Goal: Information Seeking & Learning: Learn about a topic

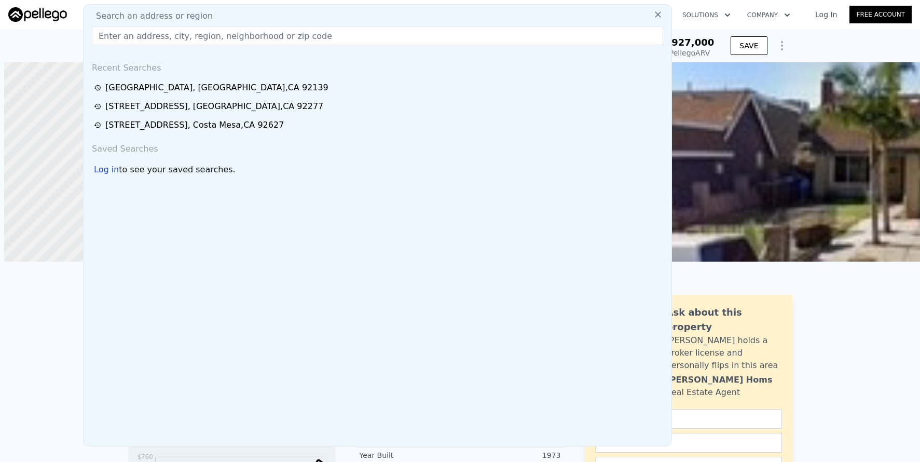
scroll to position [0, 4]
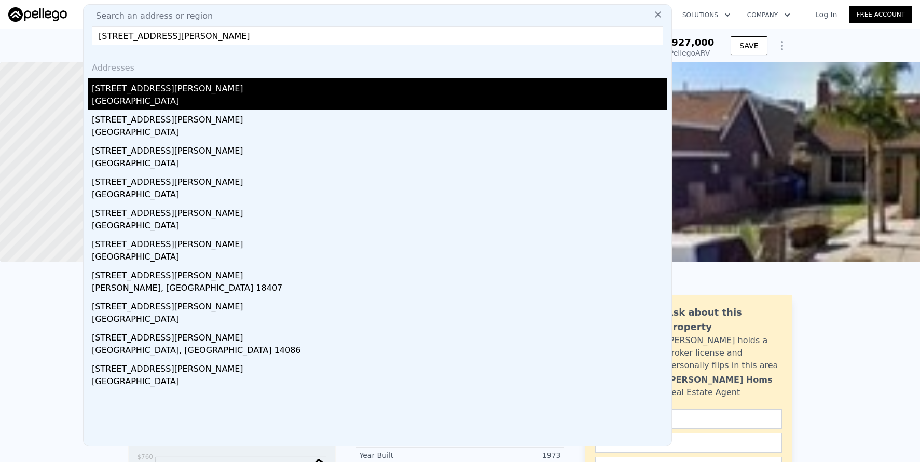
type input "246 Doris Ave,"
click at [161, 83] on div "[STREET_ADDRESS][PERSON_NAME]" at bounding box center [380, 86] width 576 height 17
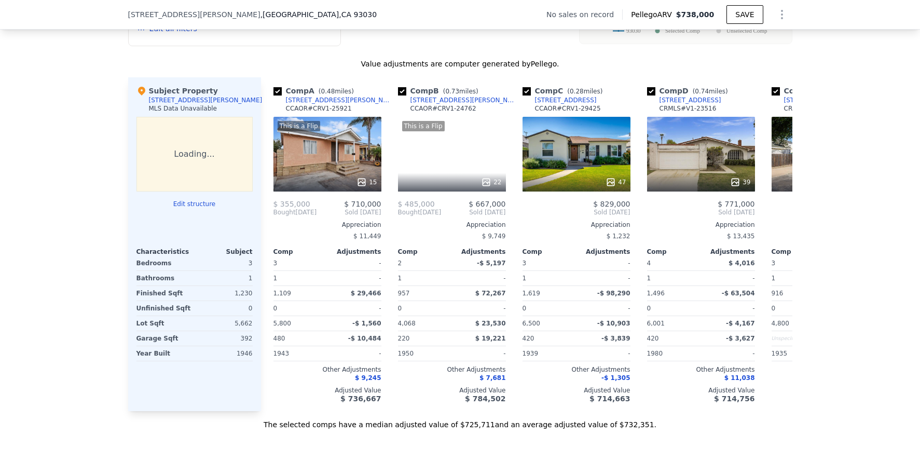
scroll to position [606, 0]
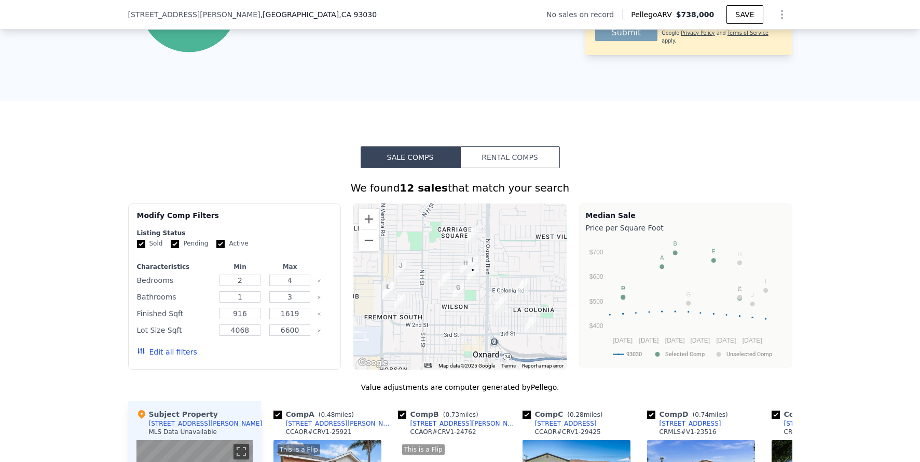
scroll to position [758, 0]
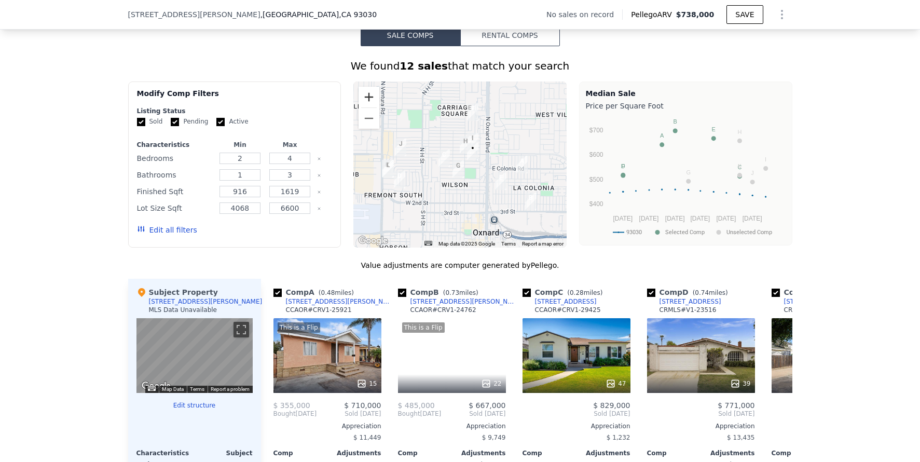
click at [365, 107] on button "Zoom in" at bounding box center [369, 97] width 21 height 21
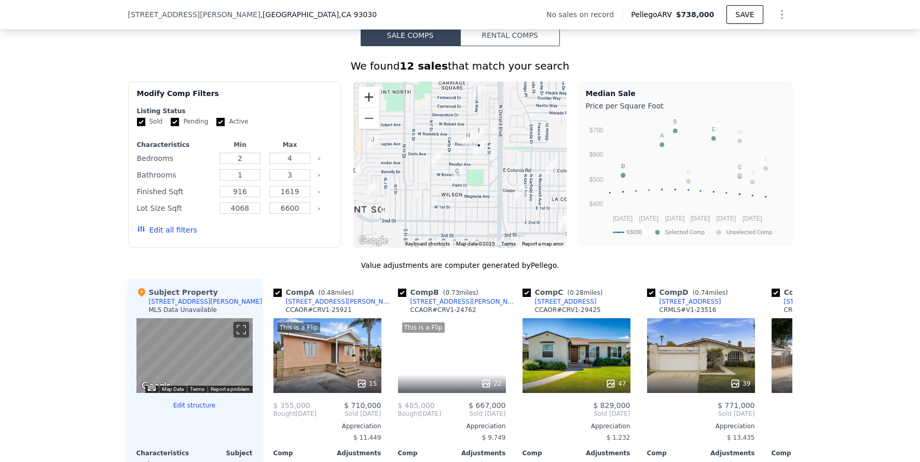
click at [365, 107] on button "Zoom in" at bounding box center [369, 97] width 21 height 21
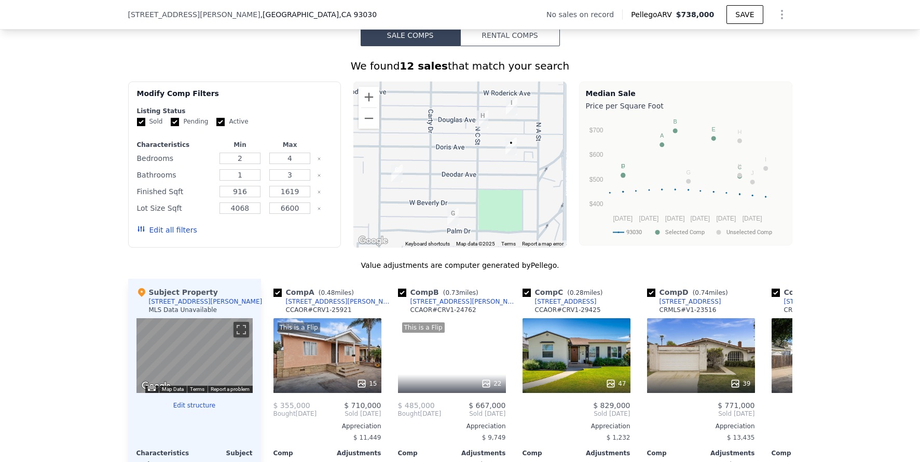
drag, startPoint x: 469, startPoint y: 156, endPoint x: 463, endPoint y: 183, distance: 27.0
click at [463, 183] on div at bounding box center [459, 164] width 213 height 166
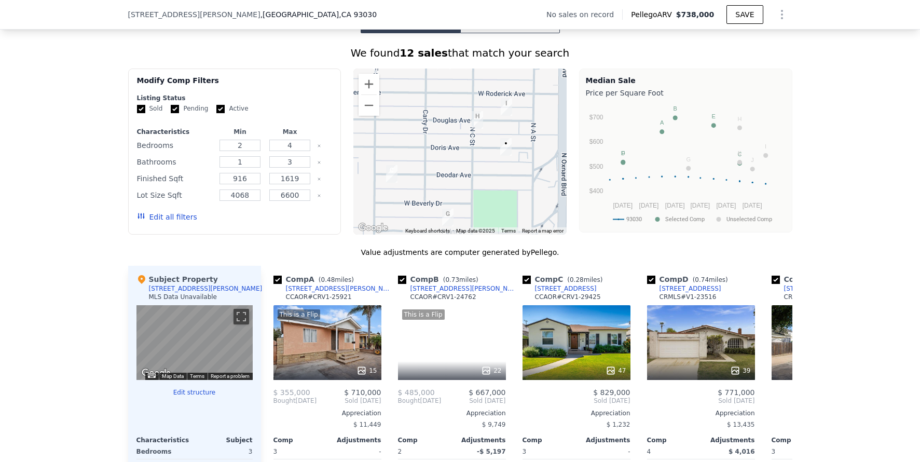
scroll to position [772, 0]
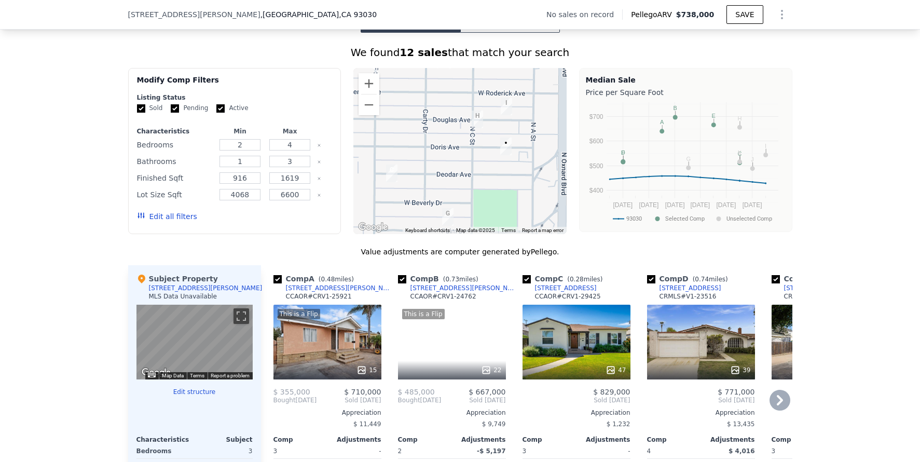
click at [771, 406] on icon at bounding box center [780, 400] width 21 height 21
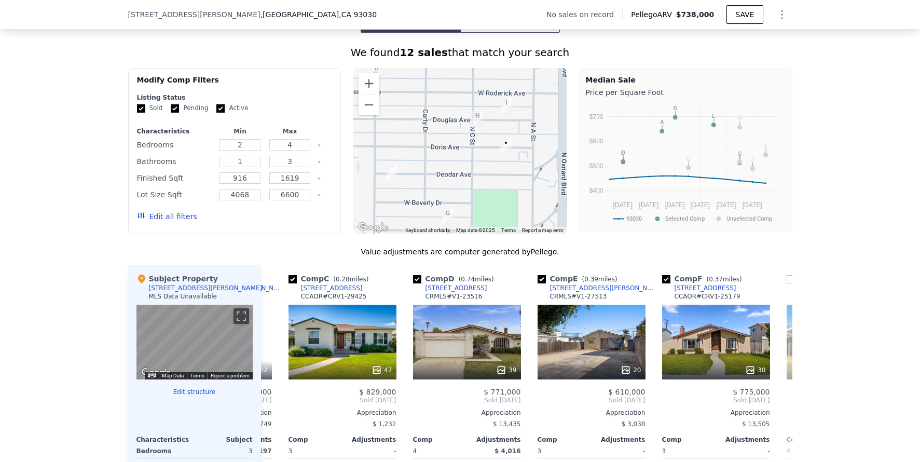
scroll to position [0, 249]
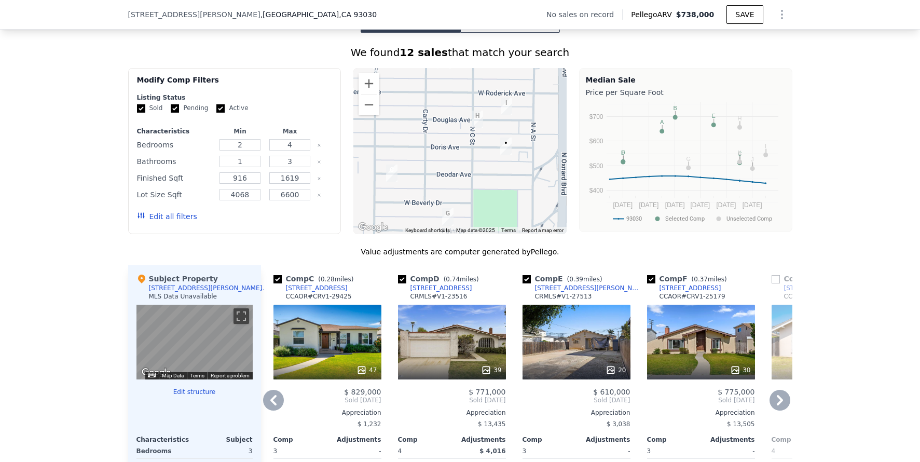
click at [773, 407] on icon at bounding box center [780, 400] width 21 height 21
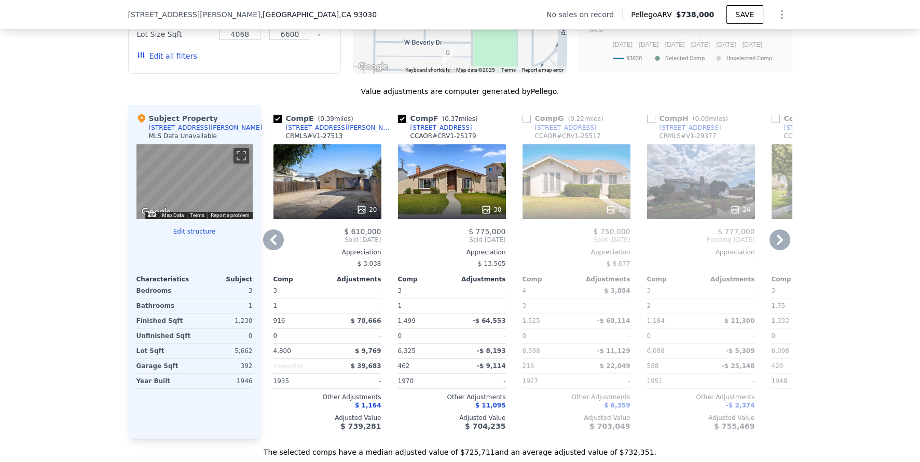
scroll to position [973, 0]
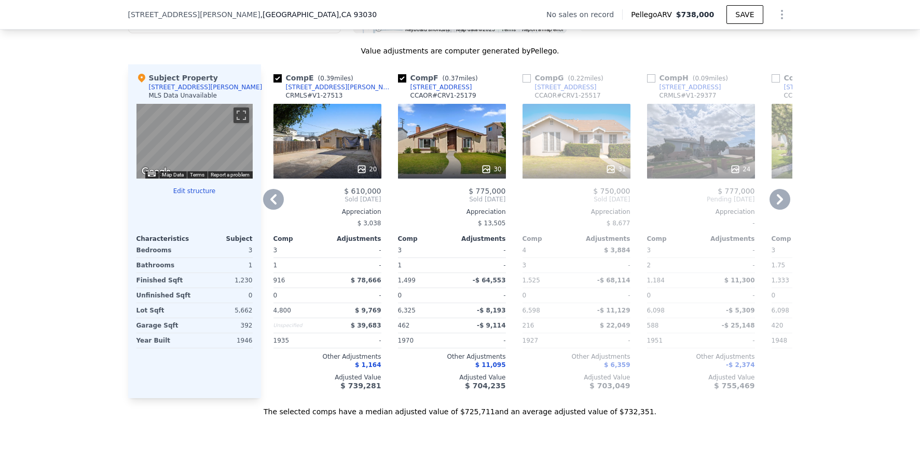
click at [675, 154] on div "24" at bounding box center [701, 141] width 108 height 75
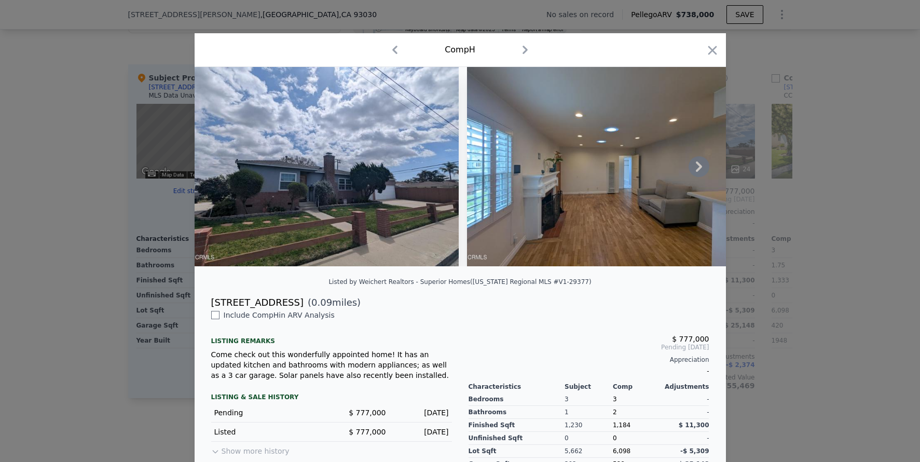
click at [699, 174] on icon at bounding box center [699, 166] width 21 height 21
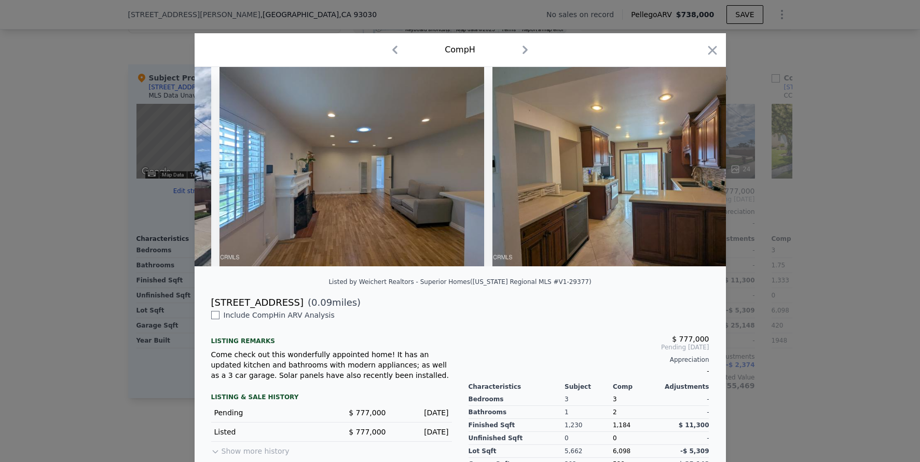
scroll to position [0, 249]
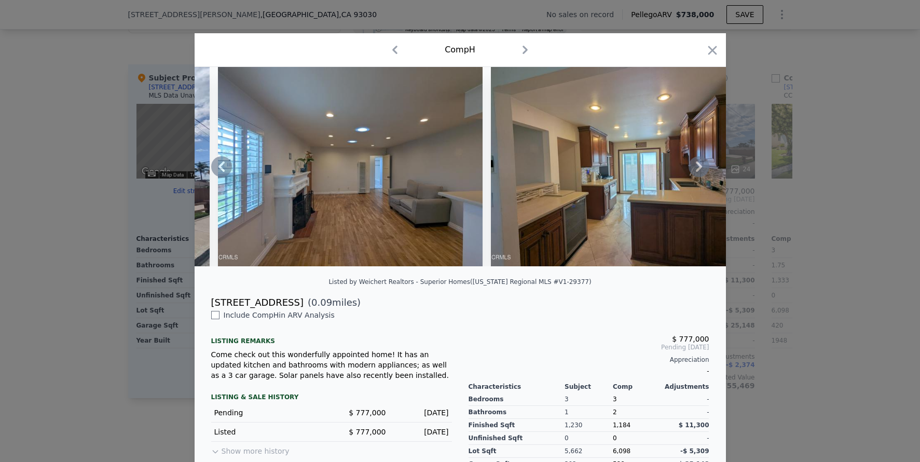
click at [698, 174] on div at bounding box center [460, 166] width 531 height 199
click at [691, 168] on icon at bounding box center [699, 166] width 21 height 21
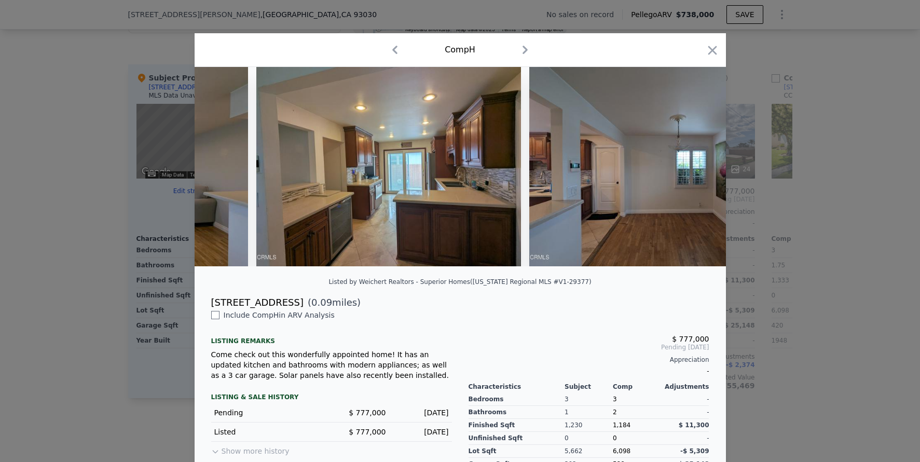
scroll to position [0, 498]
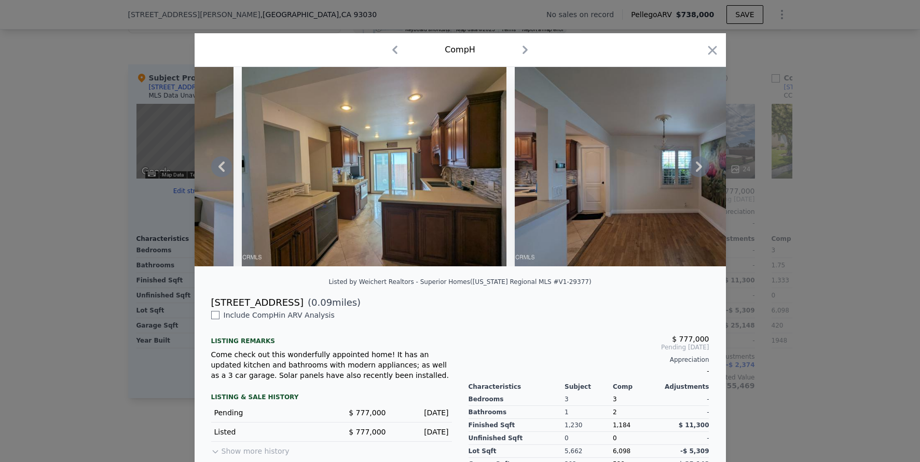
click at [691, 168] on div at bounding box center [460, 166] width 531 height 199
click at [691, 169] on icon at bounding box center [699, 166] width 21 height 21
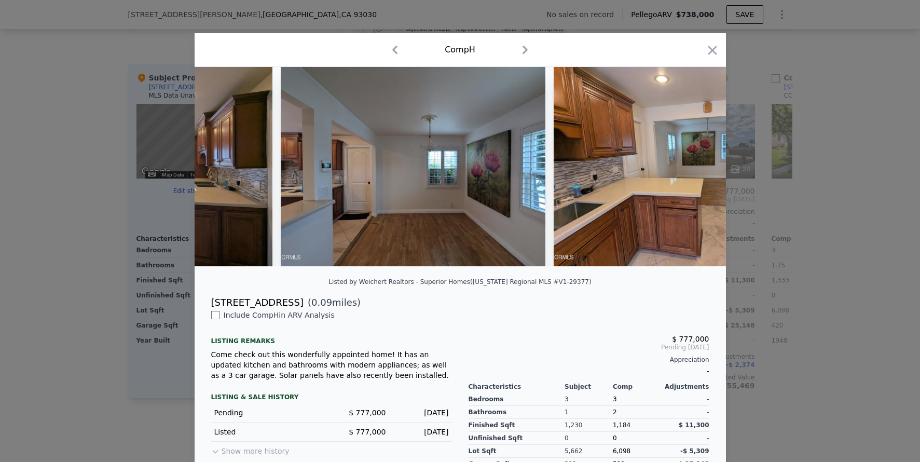
scroll to position [0, 747]
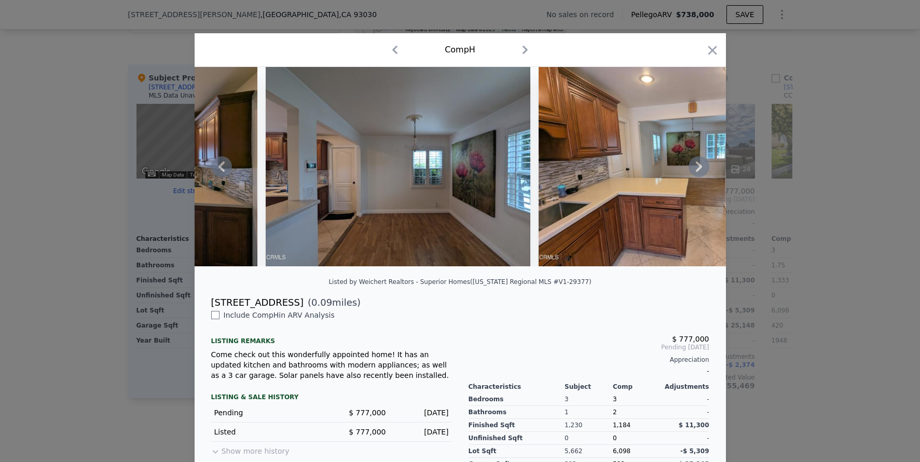
click at [691, 169] on icon at bounding box center [699, 166] width 21 height 21
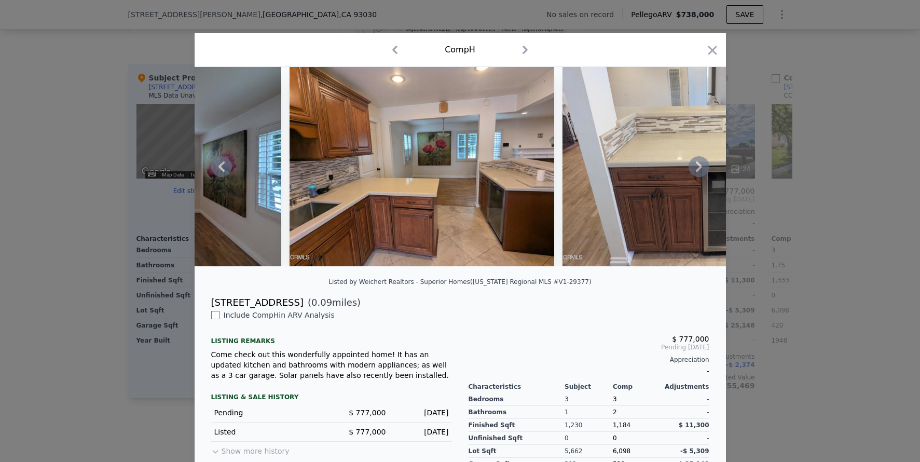
click at [691, 169] on div at bounding box center [460, 166] width 531 height 199
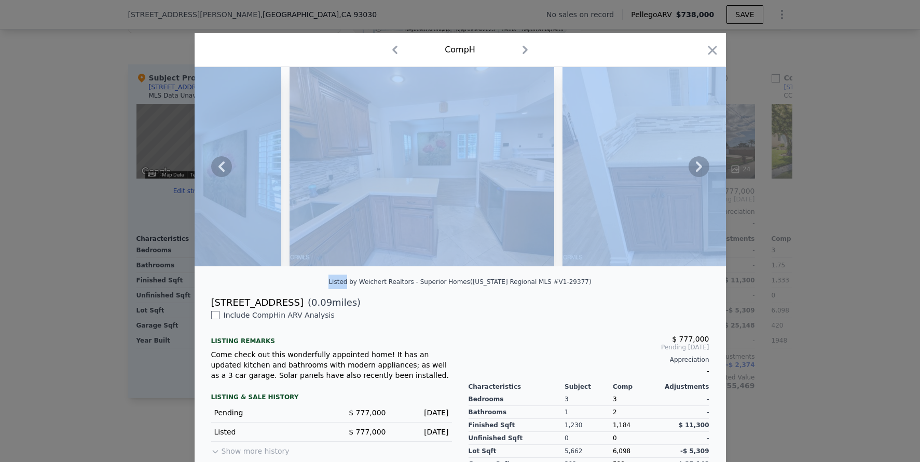
click at [691, 169] on icon at bounding box center [699, 166] width 21 height 21
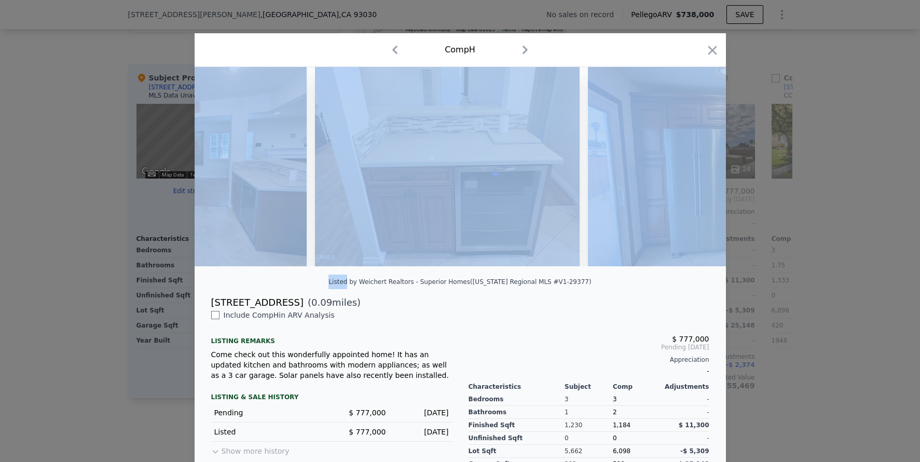
scroll to position [0, 1246]
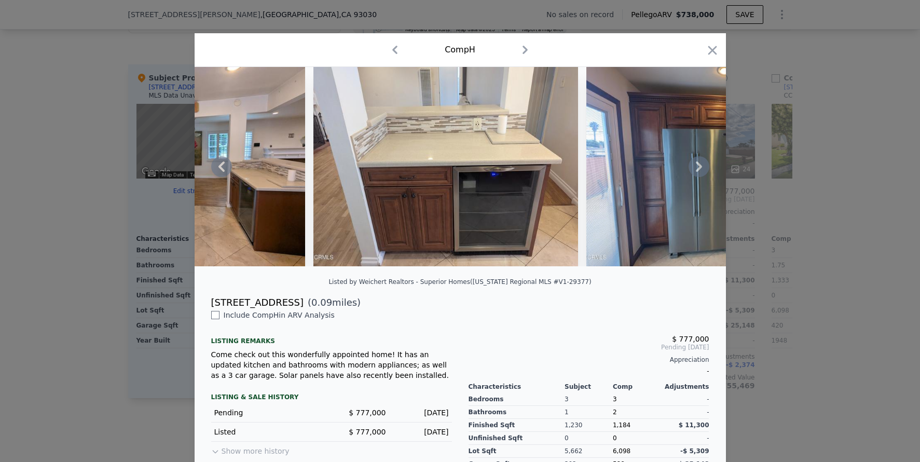
click at [667, 330] on div "$ 777,000 Pending [DATE] Appreciation - Characteristics Subject Comp Adjustment…" at bounding box center [588, 423] width 257 height 227
click at [701, 173] on icon at bounding box center [699, 166] width 21 height 21
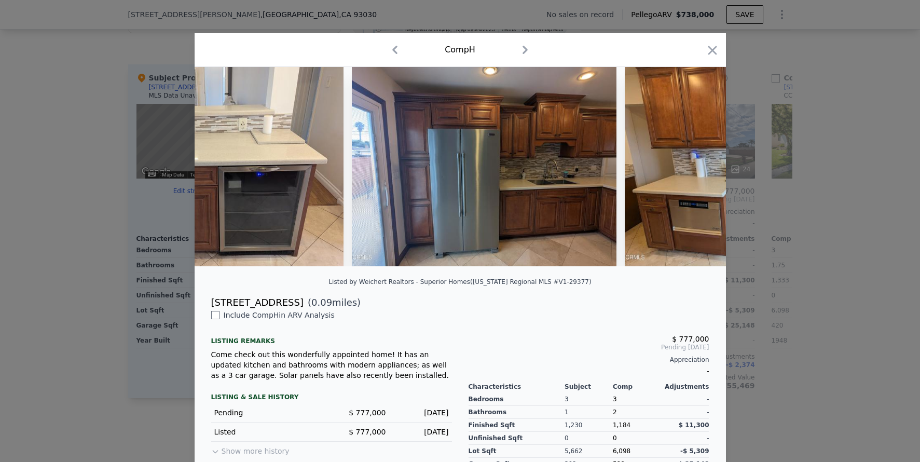
scroll to position [0, 1495]
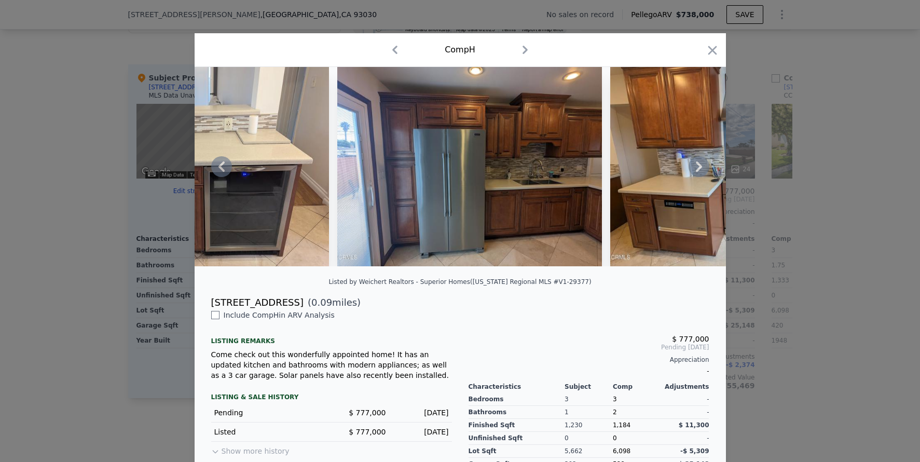
click at [701, 173] on div at bounding box center [460, 166] width 531 height 199
click at [696, 172] on icon at bounding box center [699, 166] width 6 height 10
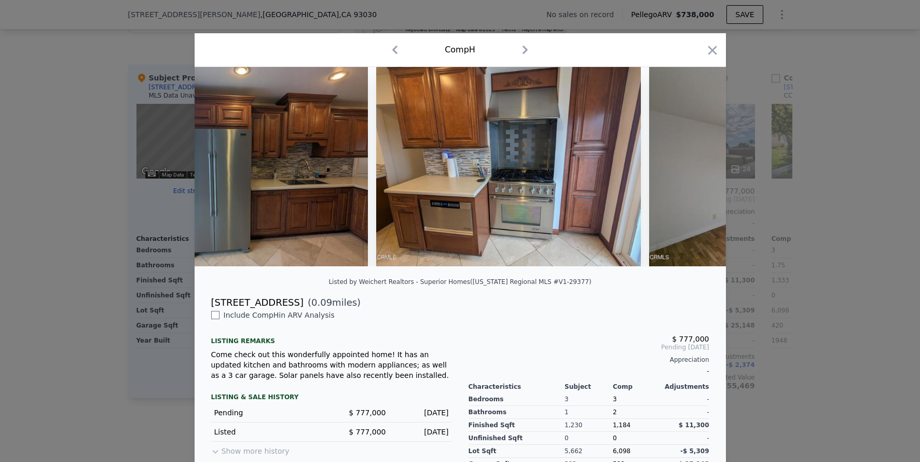
scroll to position [0, 1744]
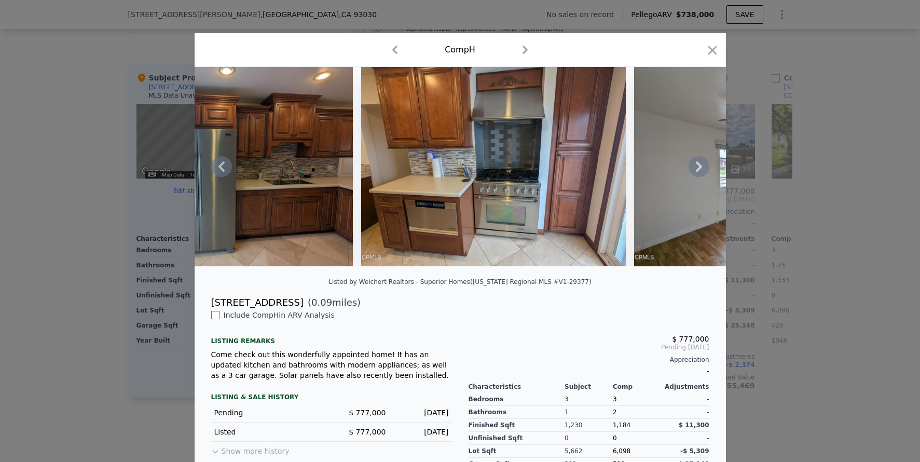
click at [696, 172] on icon at bounding box center [699, 166] width 6 height 10
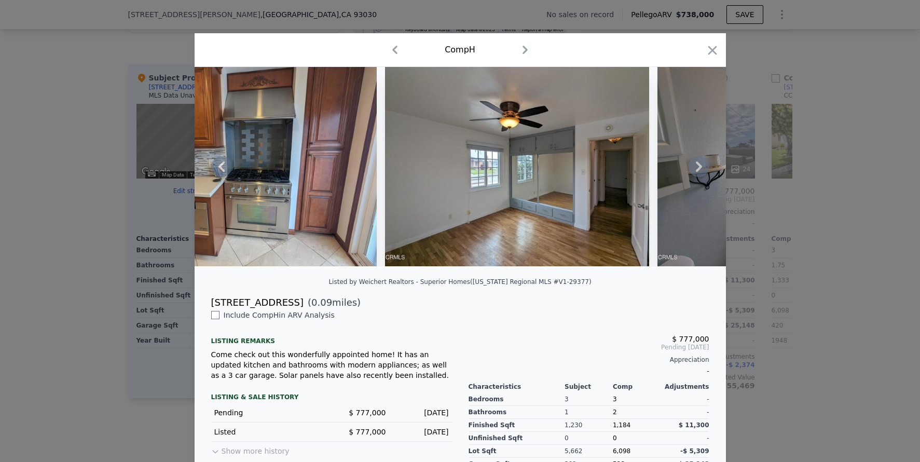
click at [696, 172] on icon at bounding box center [699, 166] width 6 height 10
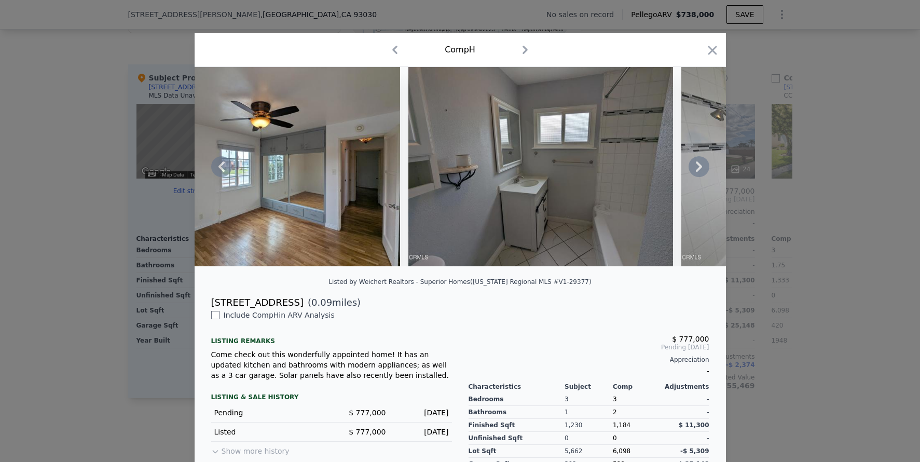
click at [696, 172] on icon at bounding box center [699, 166] width 6 height 10
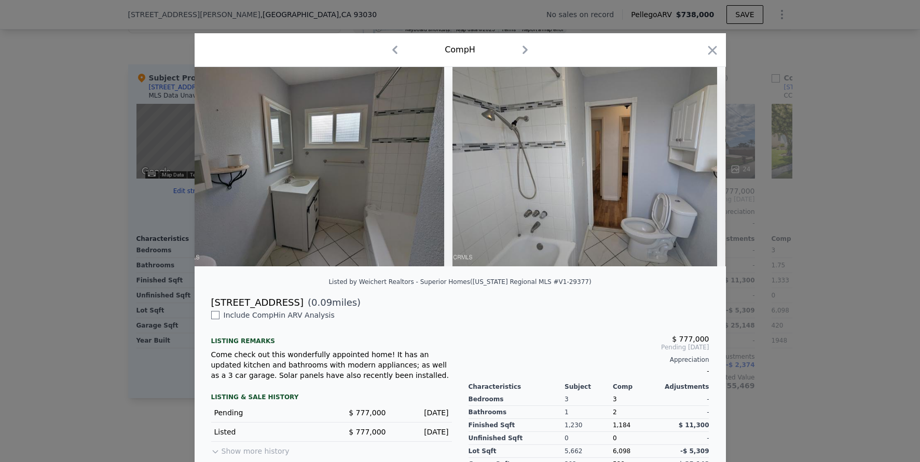
scroll to position [0, 2491]
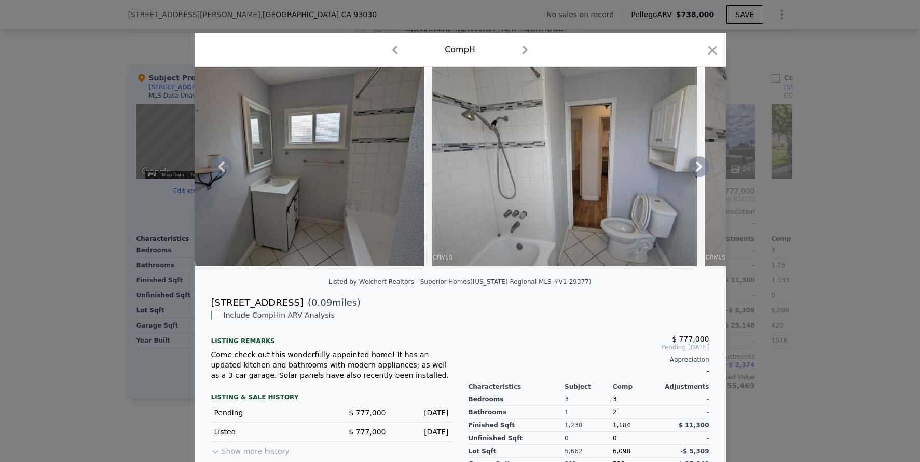
click at [696, 172] on icon at bounding box center [699, 166] width 6 height 10
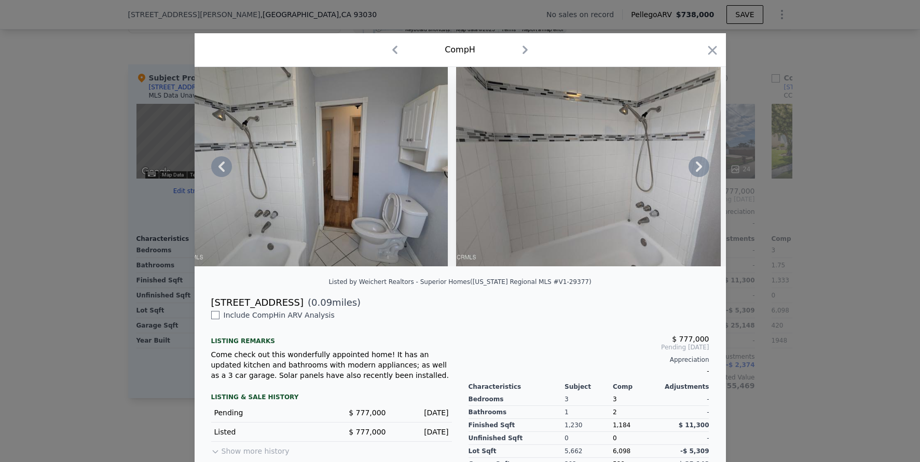
click at [696, 172] on icon at bounding box center [699, 166] width 6 height 10
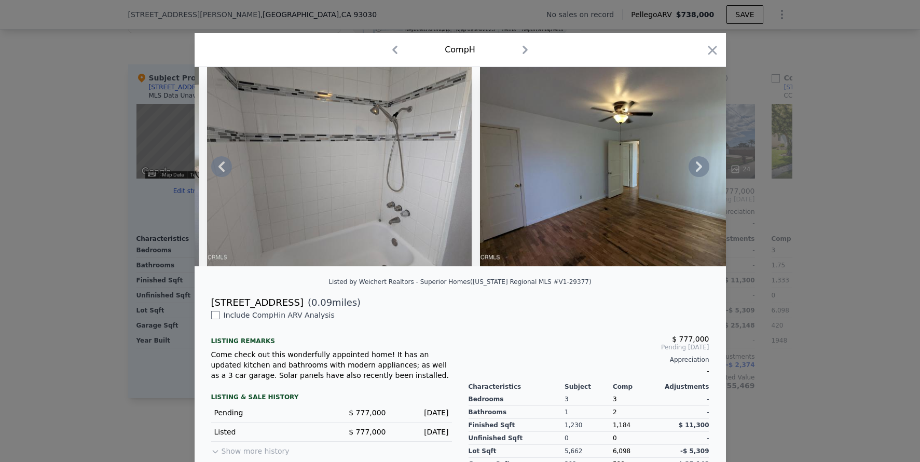
click at [696, 172] on icon at bounding box center [699, 166] width 6 height 10
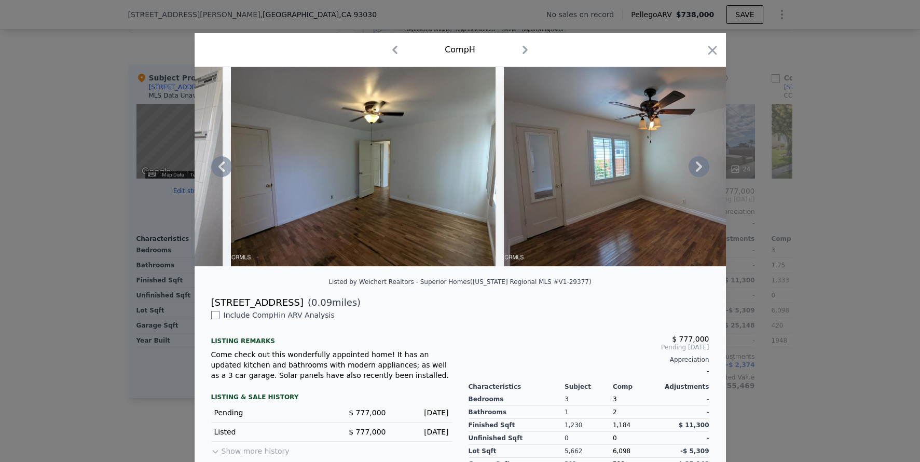
click at [696, 172] on icon at bounding box center [699, 166] width 6 height 10
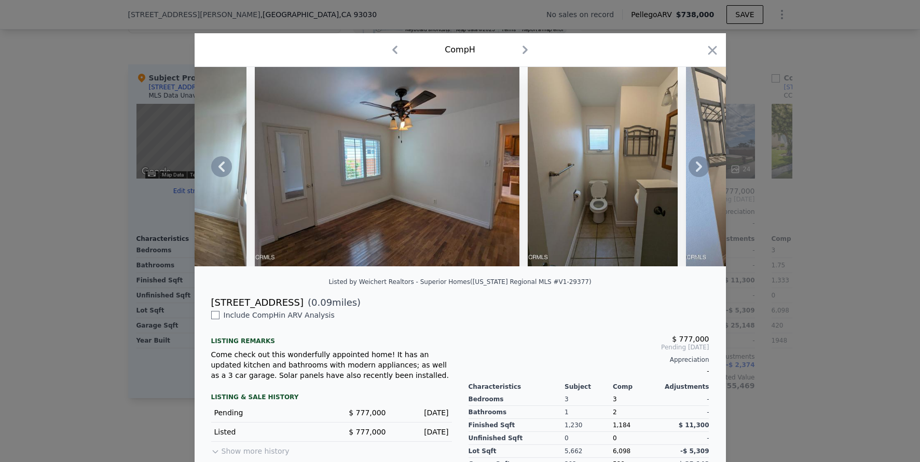
click at [696, 172] on icon at bounding box center [699, 166] width 6 height 10
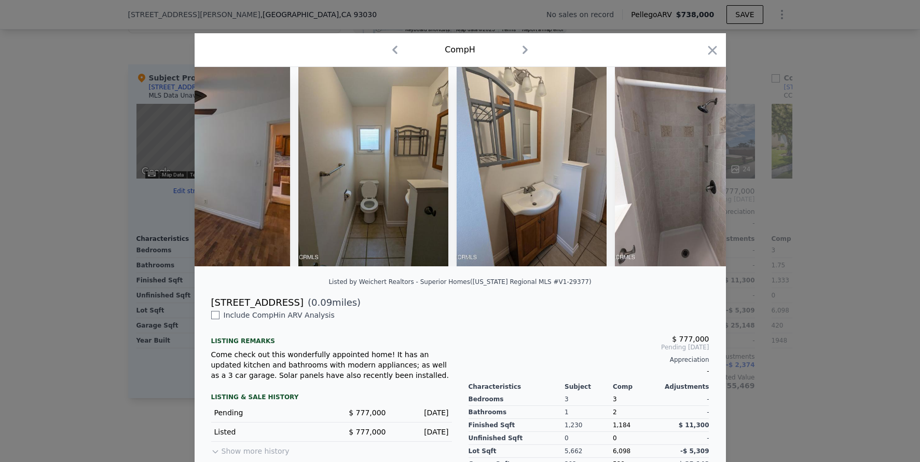
scroll to position [0, 3737]
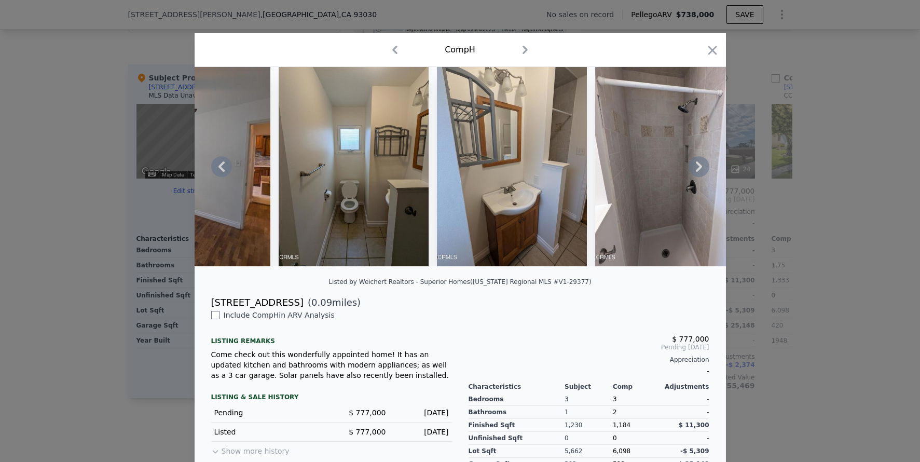
click at [696, 172] on icon at bounding box center [699, 166] width 6 height 10
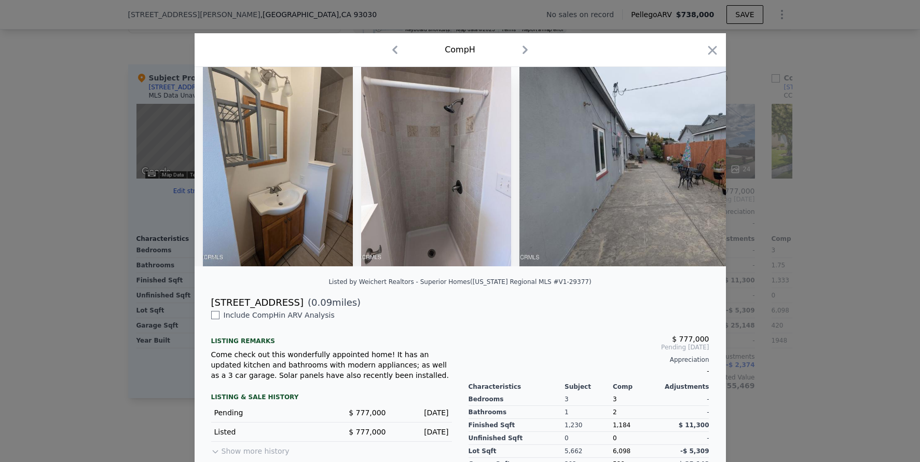
scroll to position [0, 3986]
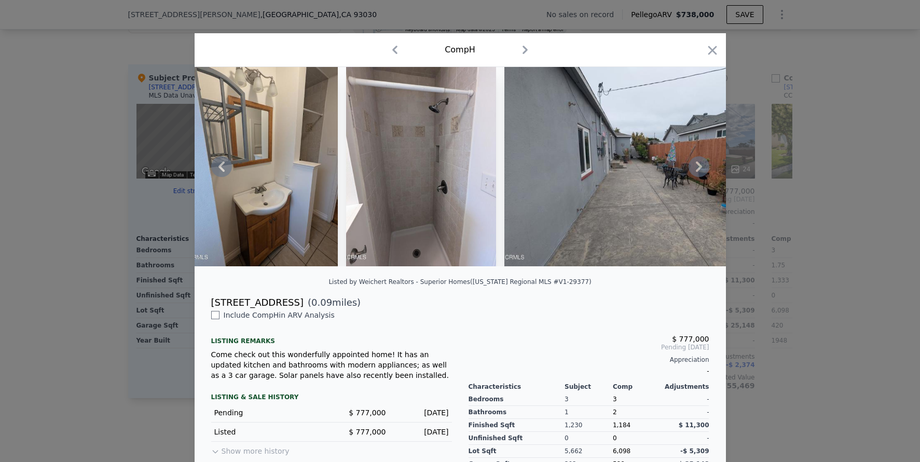
click at [696, 172] on icon at bounding box center [699, 166] width 6 height 10
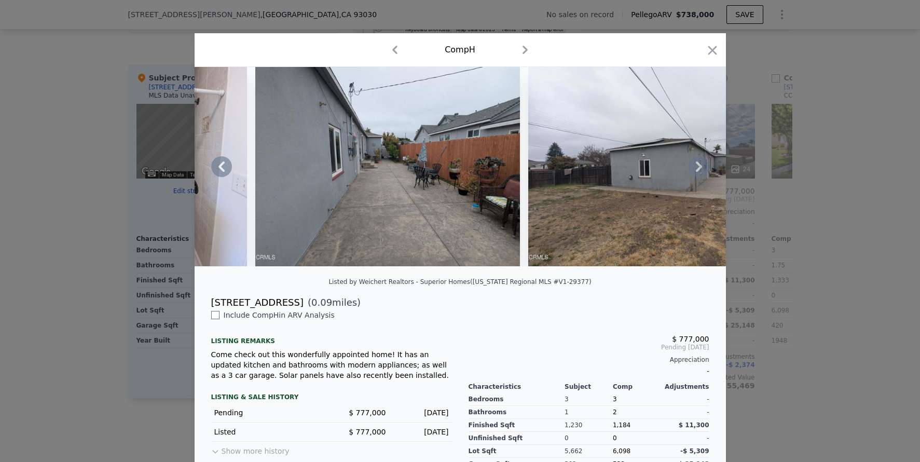
click at [696, 172] on icon at bounding box center [699, 166] width 6 height 10
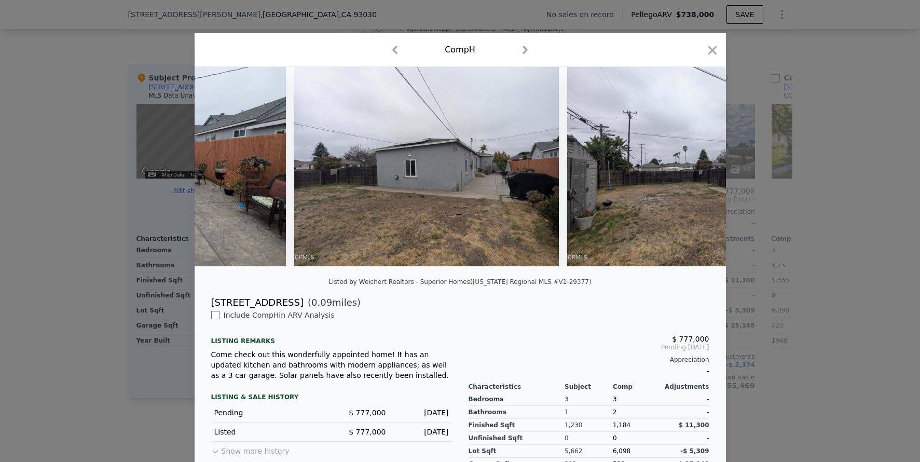
scroll to position [0, 4484]
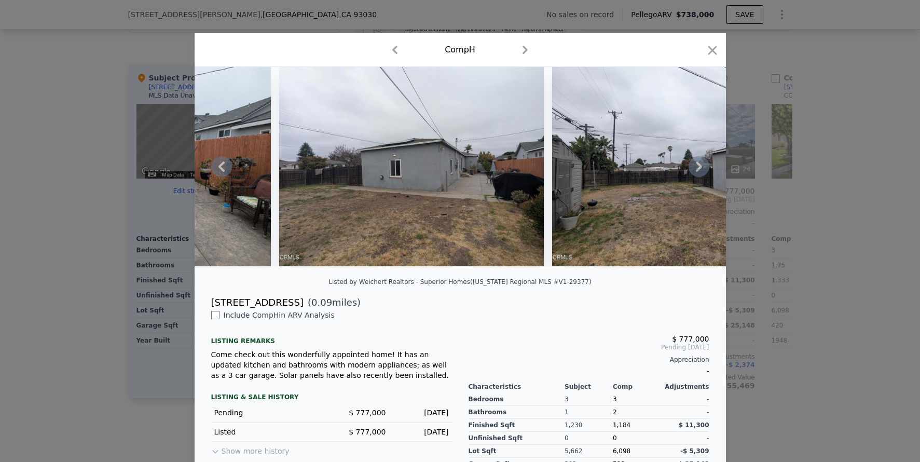
click at [696, 172] on icon at bounding box center [699, 166] width 6 height 10
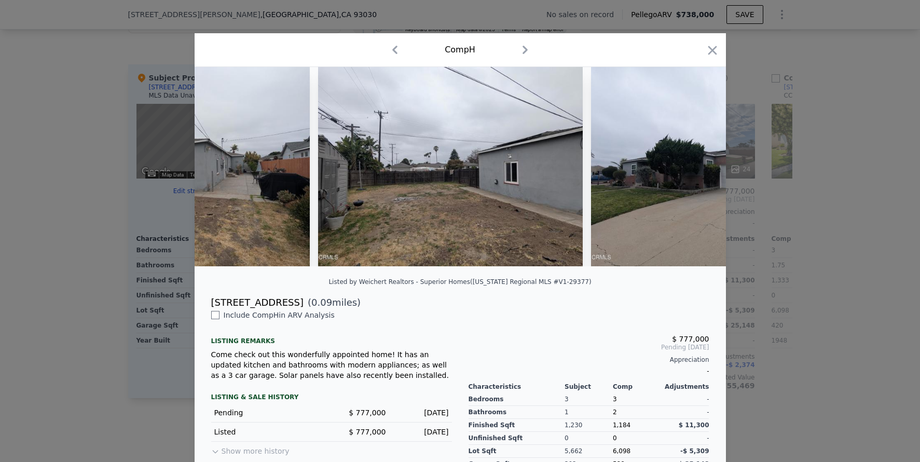
scroll to position [0, 4734]
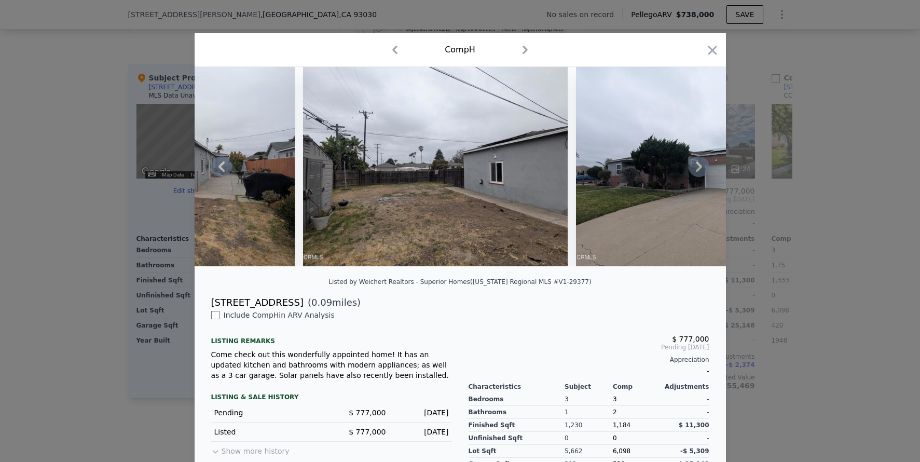
click at [693, 172] on icon at bounding box center [699, 166] width 21 height 21
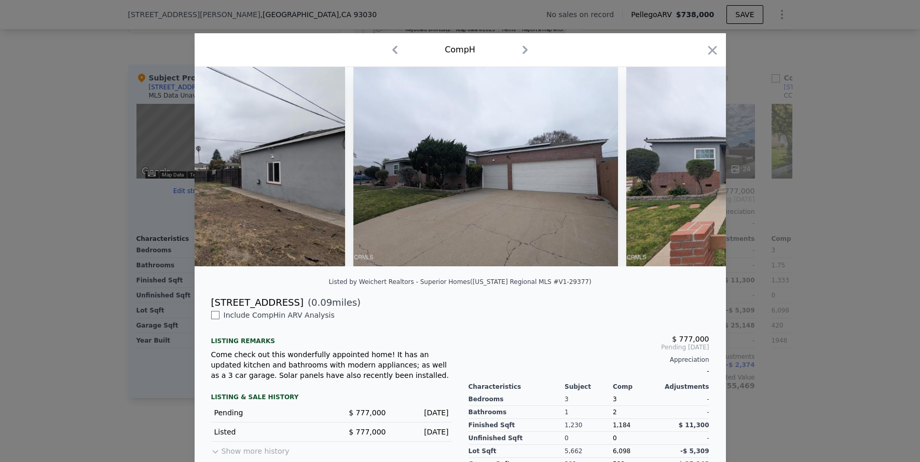
scroll to position [0, 4983]
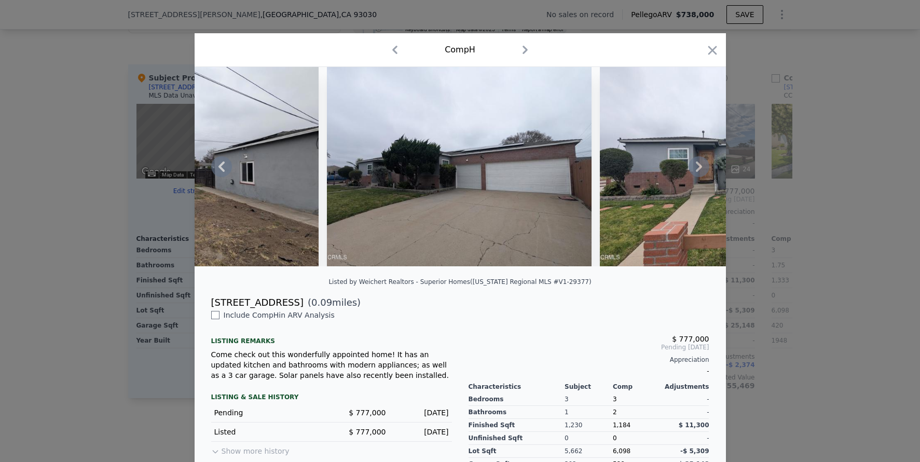
click at [693, 172] on icon at bounding box center [699, 166] width 21 height 21
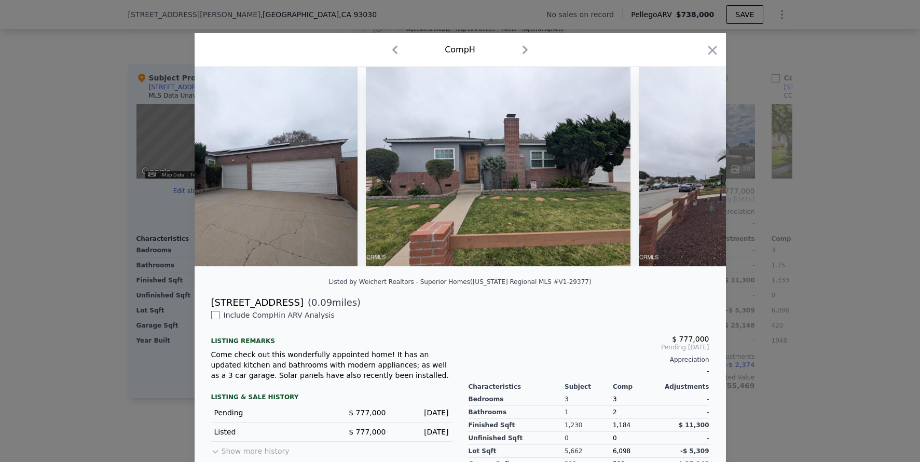
scroll to position [0, 5232]
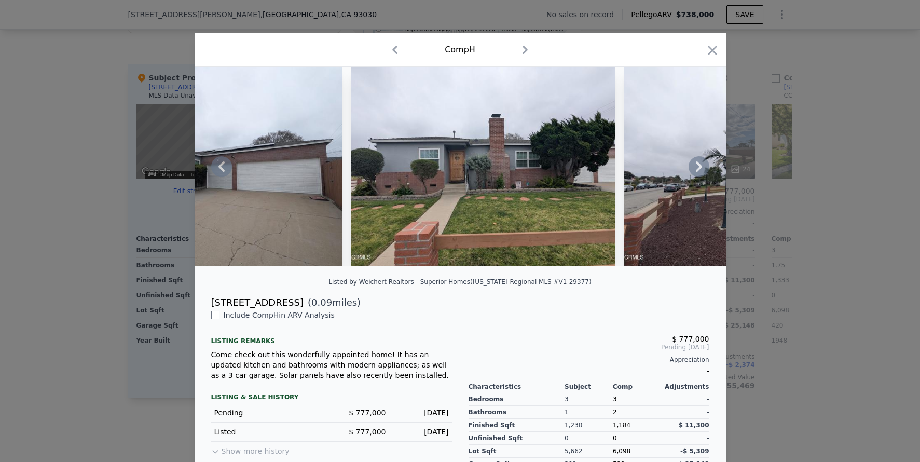
click at [693, 172] on icon at bounding box center [699, 166] width 21 height 21
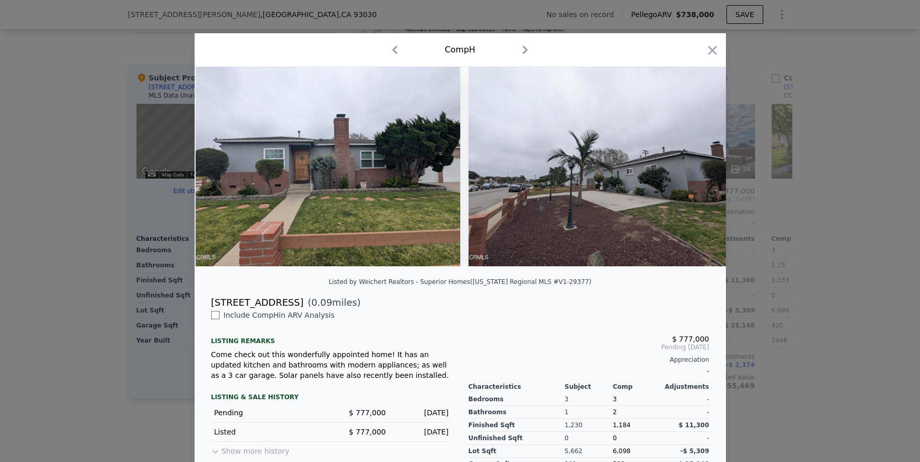
scroll to position [0, 5481]
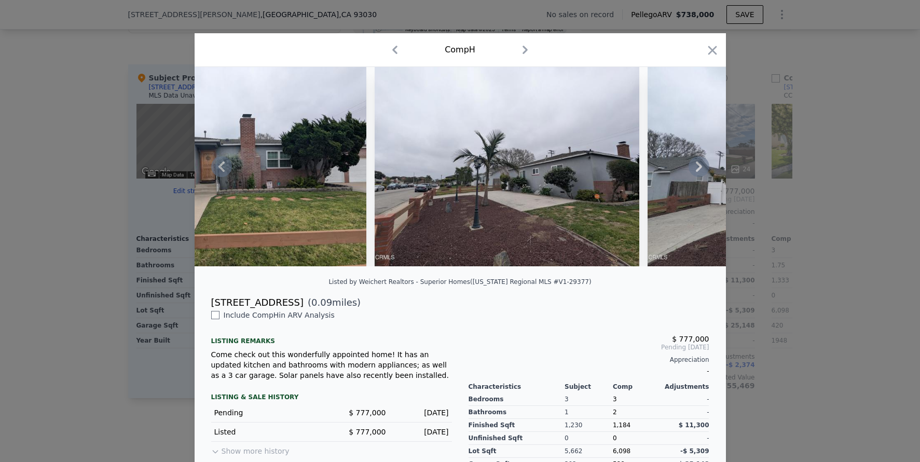
click at [692, 172] on icon at bounding box center [699, 166] width 21 height 21
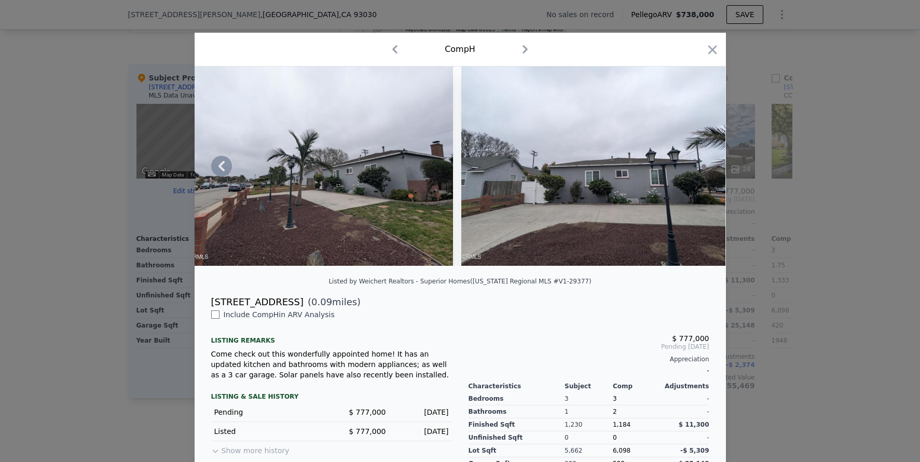
scroll to position [0, 0]
click at [708, 50] on icon "button" at bounding box center [712, 50] width 9 height 9
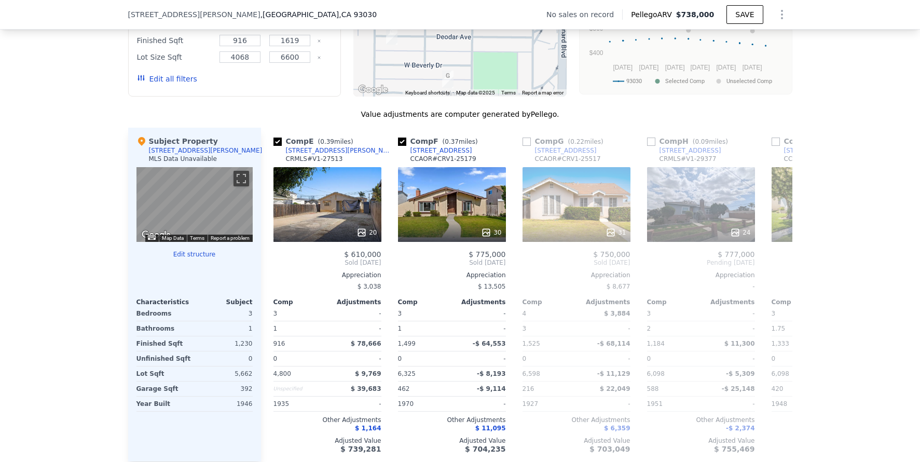
scroll to position [909, 0]
